Goal: Transaction & Acquisition: Purchase product/service

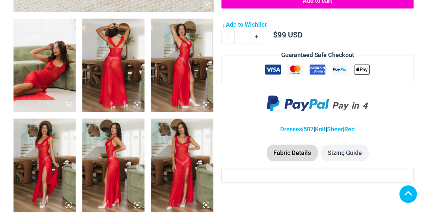
scroll to position [371, 0]
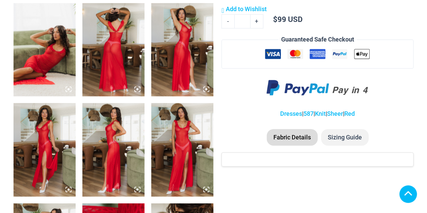
click at [181, 138] on img at bounding box center [182, 149] width 62 height 93
click at [206, 189] on icon at bounding box center [206, 189] width 2 height 2
click at [174, 133] on img at bounding box center [182, 149] width 62 height 93
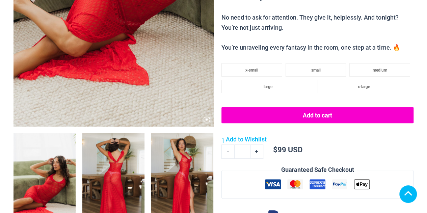
scroll to position [270, 0]
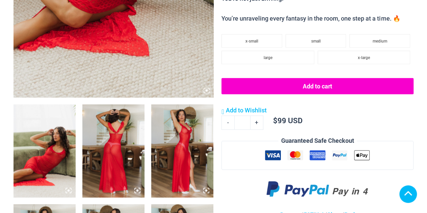
click at [46, 140] on img at bounding box center [44, 150] width 62 height 93
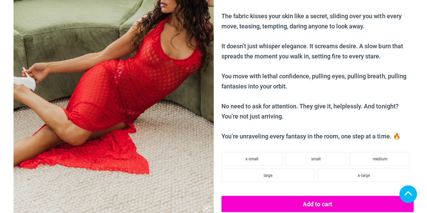
scroll to position [135, 0]
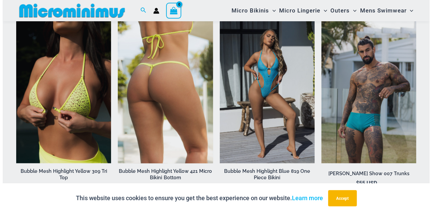
scroll to position [676, 0]
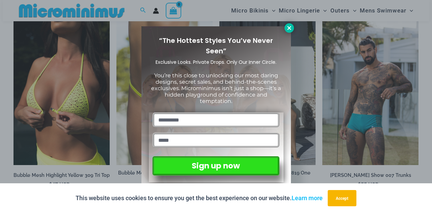
click at [287, 29] on icon at bounding box center [289, 28] width 6 height 6
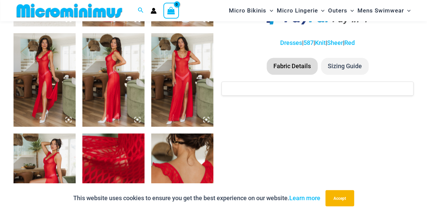
scroll to position [399, 0]
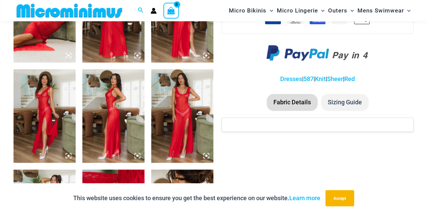
click at [182, 45] on img at bounding box center [182, 15] width 62 height 93
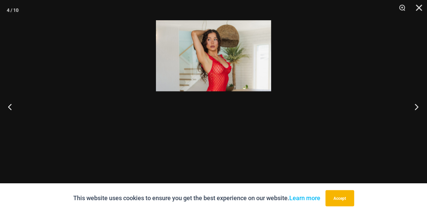
click at [415, 107] on button "Next" at bounding box center [414, 107] width 25 height 34
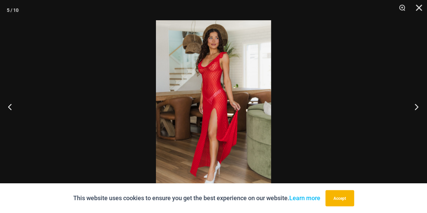
click at [415, 107] on button "Next" at bounding box center [414, 107] width 25 height 34
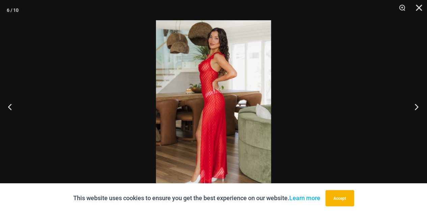
click at [415, 107] on button "Next" at bounding box center [414, 107] width 25 height 34
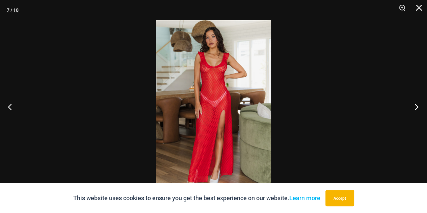
click at [415, 107] on button "Next" at bounding box center [414, 107] width 25 height 34
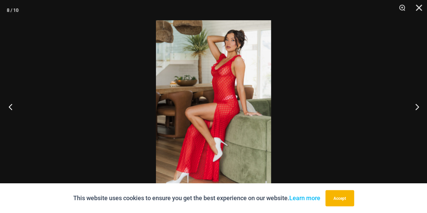
click at [13, 107] on button "Previous" at bounding box center [12, 107] width 25 height 34
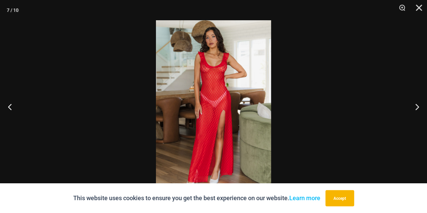
click at [219, 101] on img at bounding box center [213, 106] width 115 height 172
